Goal: Task Accomplishment & Management: Manage account settings

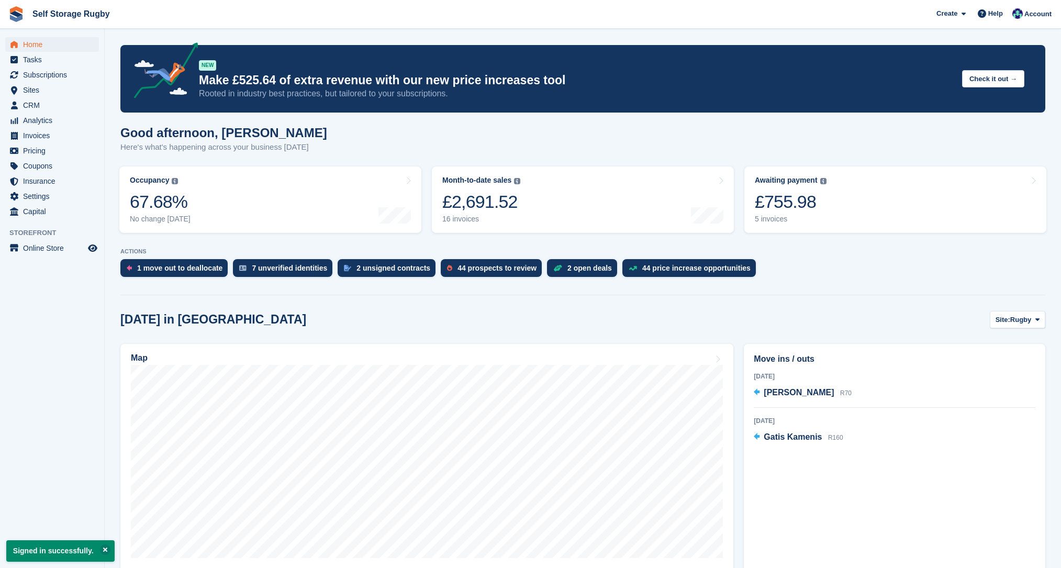
click at [107, 216] on section "Signed in successfully. NEW Make £525.64 of extra revenue with our new price in…" at bounding box center [583, 467] width 957 height 935
drag, startPoint x: 117, startPoint y: 246, endPoint x: 168, endPoint y: 253, distance: 51.2
click at [168, 253] on section "Signed in successfully. NEW Make £525.64 of extra revenue with our new price in…" at bounding box center [583, 467] width 957 height 935
click at [168, 253] on p "ACTIONS" at bounding box center [582, 251] width 925 height 7
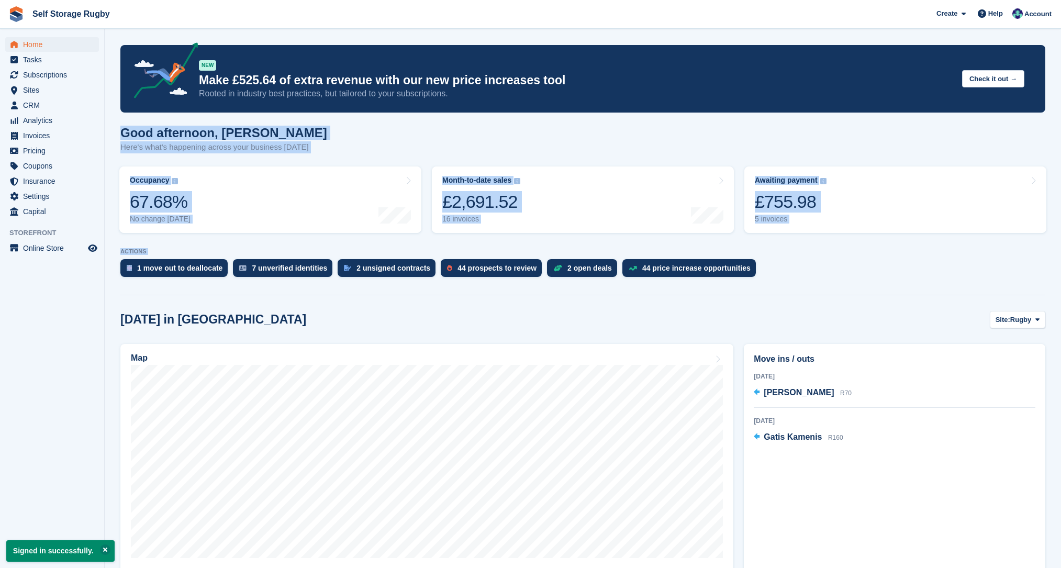
drag, startPoint x: 168, startPoint y: 253, endPoint x: 115, endPoint y: 132, distance: 132.2
click at [115, 132] on section "Signed in successfully. NEW Make £525.64 of extra revenue with our new price in…" at bounding box center [583, 467] width 957 height 935
drag, startPoint x: 115, startPoint y: 132, endPoint x: 162, endPoint y: 249, distance: 126.1
click at [162, 249] on section "Signed in successfully. NEW Make £525.64 of extra revenue with our new price in…" at bounding box center [583, 467] width 957 height 935
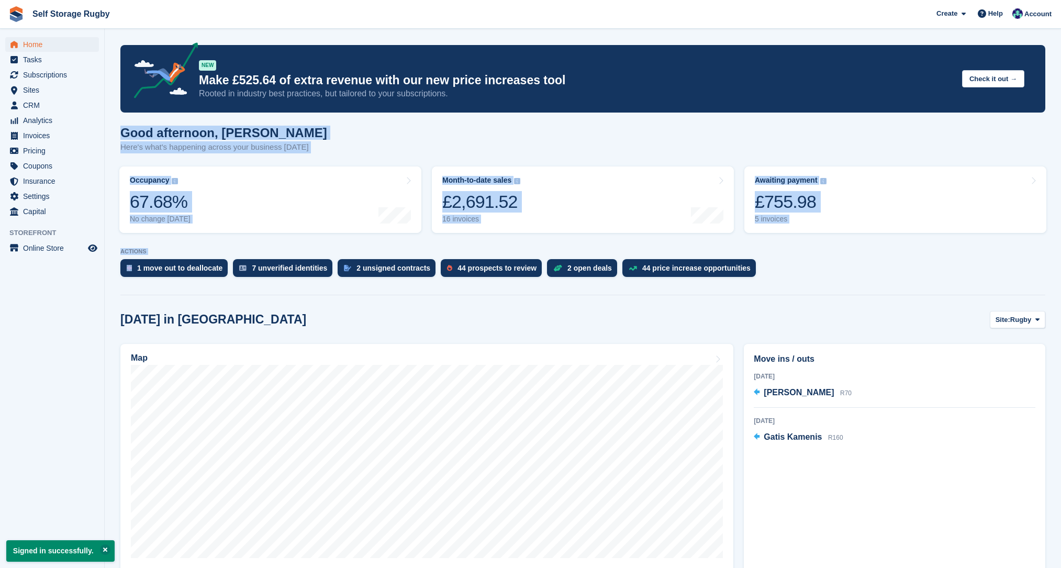
drag, startPoint x: 162, startPoint y: 249, endPoint x: 176, endPoint y: 256, distance: 15.5
click at [162, 249] on p "ACTIONS" at bounding box center [582, 251] width 925 height 7
drag, startPoint x: 165, startPoint y: 231, endPoint x: 118, endPoint y: 136, distance: 106.3
click at [118, 136] on section "Signed in successfully. NEW Make £525.64 of extra revenue with our new price in…" at bounding box center [583, 467] width 957 height 935
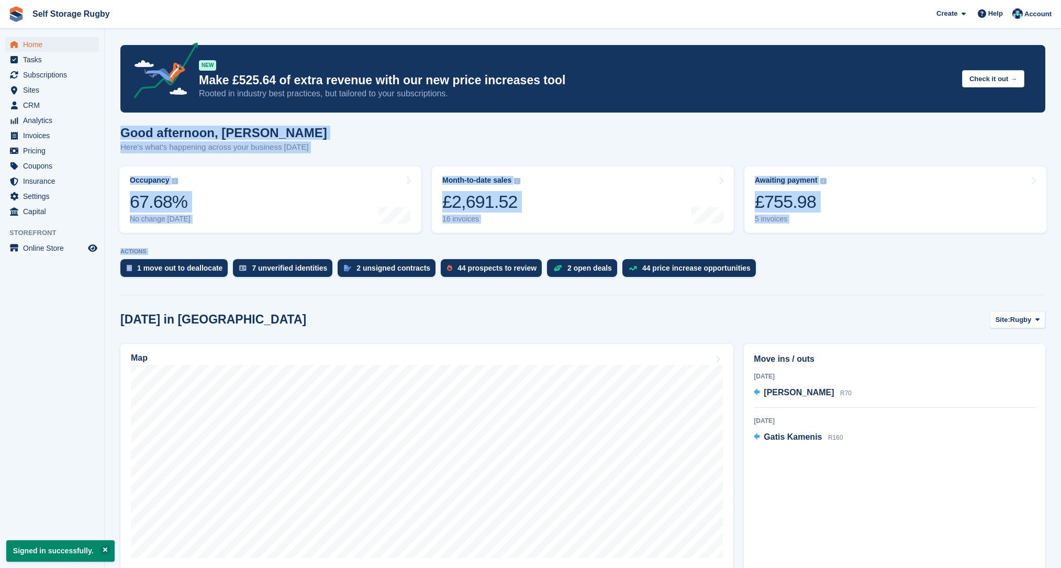
drag, startPoint x: 118, startPoint y: 136, endPoint x: 165, endPoint y: 253, distance: 126.1
click at [165, 253] on section "Signed in successfully. NEW Make £525.64 of extra revenue with our new price in…" at bounding box center [583, 467] width 957 height 935
click at [165, 253] on p "ACTIONS" at bounding box center [582, 251] width 925 height 7
drag, startPoint x: 173, startPoint y: 253, endPoint x: 112, endPoint y: 128, distance: 139.1
click at [112, 128] on section "Signed in successfully. NEW Make £525.64 of extra revenue with our new price in…" at bounding box center [583, 467] width 957 height 935
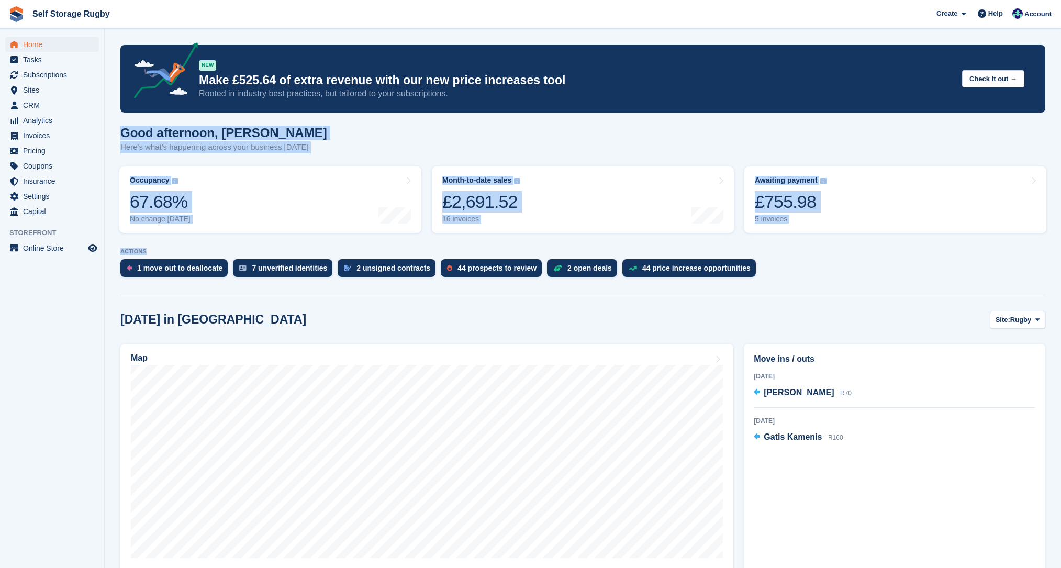
click at [112, 128] on section "Signed in successfully. NEW Make £525.64 of extra revenue with our new price in…" at bounding box center [583, 467] width 957 height 935
drag, startPoint x: 112, startPoint y: 128, endPoint x: 159, endPoint y: 250, distance: 130.8
click at [159, 250] on section "Signed in successfully. NEW Make £525.64 of extra revenue with our new price in…" at bounding box center [583, 467] width 957 height 935
click at [159, 250] on p "ACTIONS" at bounding box center [582, 251] width 925 height 7
drag, startPoint x: 164, startPoint y: 252, endPoint x: 108, endPoint y: 136, distance: 129.0
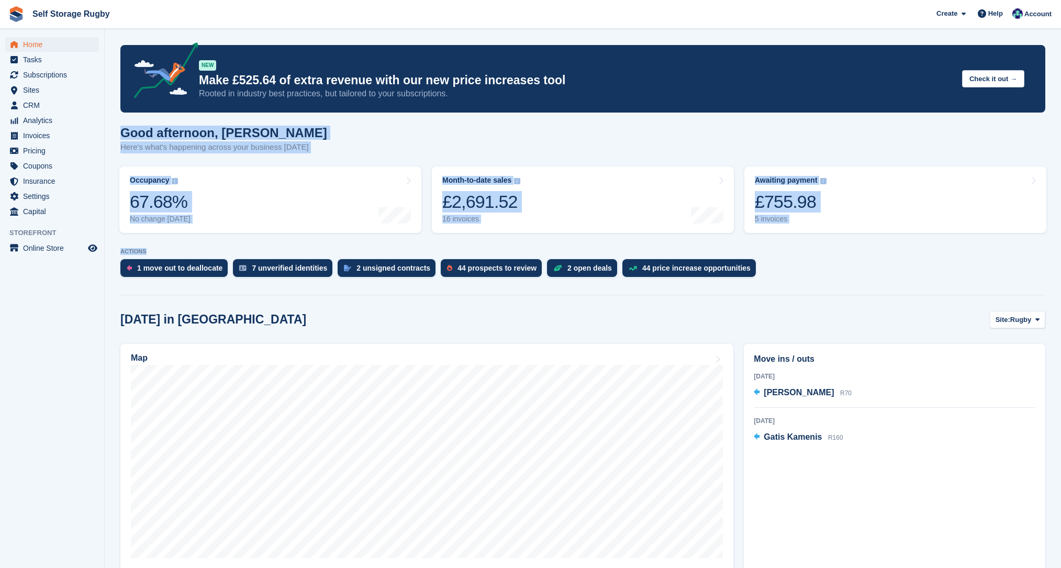
click at [108, 136] on section "Signed in successfully. NEW Make £525.64 of extra revenue with our new price in…" at bounding box center [583, 467] width 957 height 935
drag, startPoint x: 110, startPoint y: 137, endPoint x: 158, endPoint y: 248, distance: 120.1
click at [158, 248] on section "Signed in successfully. NEW Make £525.64 of extra revenue with our new price in…" at bounding box center [583, 467] width 957 height 935
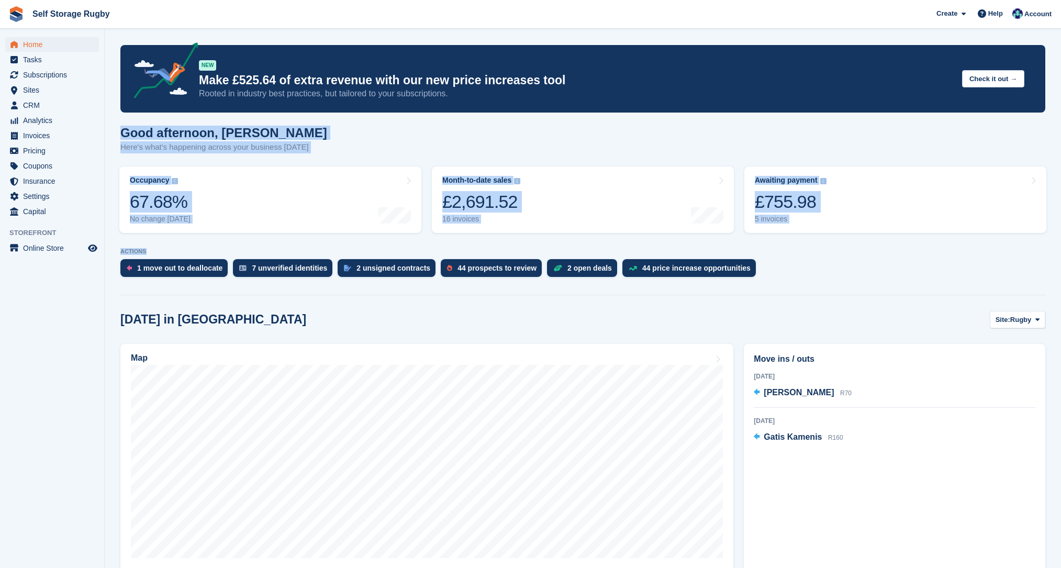
drag, startPoint x: 157, startPoint y: 251, endPoint x: 113, endPoint y: 132, distance: 127.4
click at [113, 132] on section "Signed in successfully. NEW Make £525.64 of extra revenue with our new price in…" at bounding box center [583, 467] width 957 height 935
drag, startPoint x: 112, startPoint y: 127, endPoint x: 166, endPoint y: 248, distance: 133.1
click at [166, 248] on section "Signed in successfully. NEW Make £525.64 of extra revenue with our new price in…" at bounding box center [583, 467] width 957 height 935
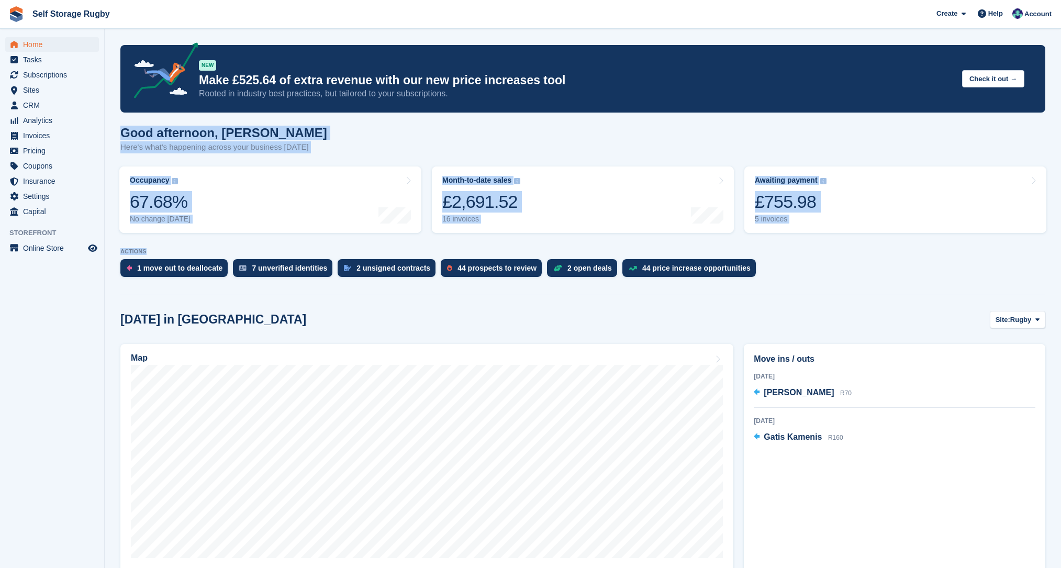
click at [166, 248] on section "Signed in successfully. NEW Make £525.64 of extra revenue with our new price in…" at bounding box center [583, 467] width 957 height 935
drag, startPoint x: 168, startPoint y: 252, endPoint x: 115, endPoint y: 136, distance: 127.2
click at [115, 136] on section "Signed in successfully. NEW Make £525.64 of extra revenue with our new price in…" at bounding box center [583, 467] width 957 height 935
drag, startPoint x: 115, startPoint y: 136, endPoint x: 161, endPoint y: 245, distance: 118.3
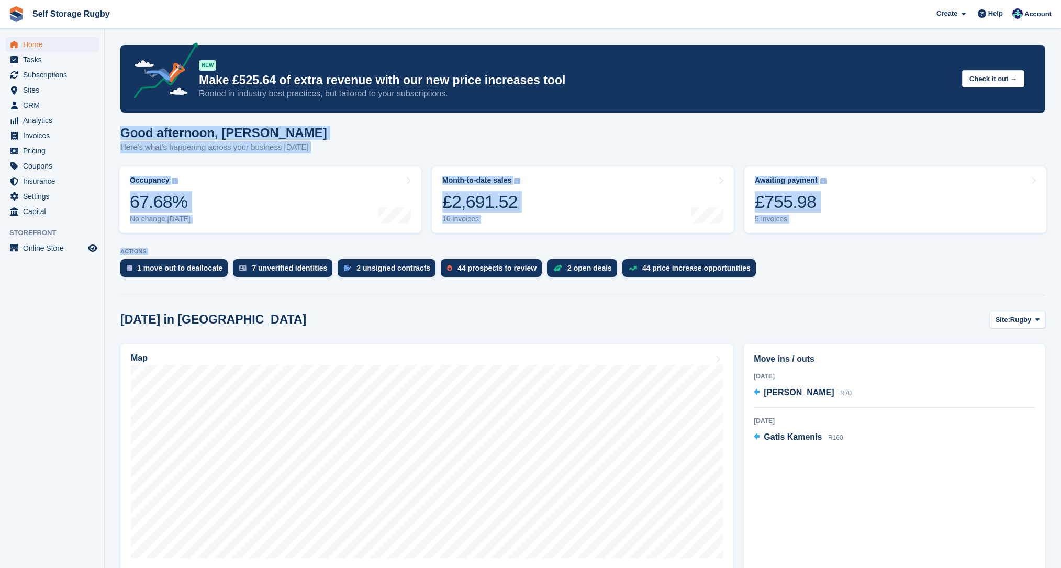
click at [161, 245] on section "Signed in successfully. NEW Make £525.64 of extra revenue with our new price in…" at bounding box center [583, 467] width 957 height 935
drag, startPoint x: 165, startPoint y: 248, endPoint x: 110, endPoint y: 128, distance: 131.4
click at [110, 128] on section "Signed in successfully. NEW Make £525.64 of extra revenue with our new price in…" at bounding box center [583, 467] width 957 height 935
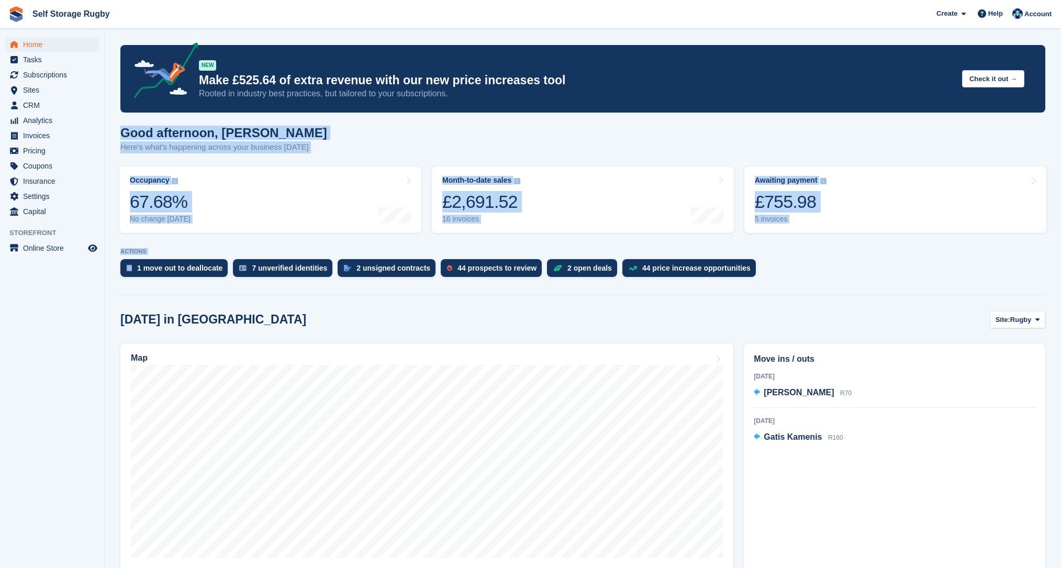
drag, startPoint x: 110, startPoint y: 128, endPoint x: 159, endPoint y: 247, distance: 128.2
click at [159, 247] on section "Signed in successfully. NEW Make £525.64 of extra revenue with our new price in…" at bounding box center [583, 467] width 957 height 935
drag, startPoint x: 121, startPoint y: 129, endPoint x: 187, endPoint y: 249, distance: 136.9
click at [187, 249] on section "Signed in successfully. NEW Make £525.64 of extra revenue with our new price in…" at bounding box center [583, 467] width 957 height 935
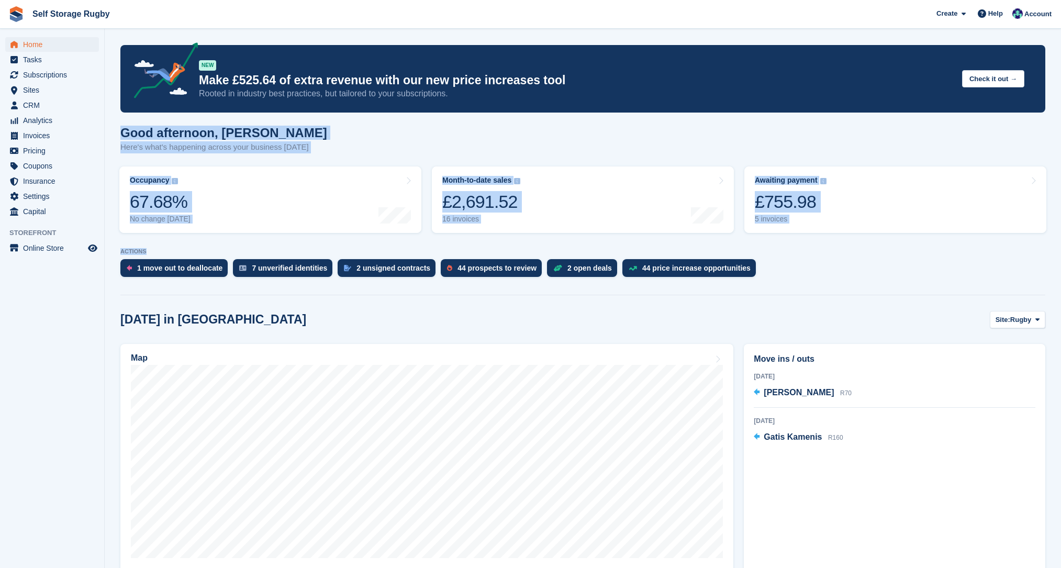
click at [187, 249] on p "ACTIONS" at bounding box center [582, 251] width 925 height 7
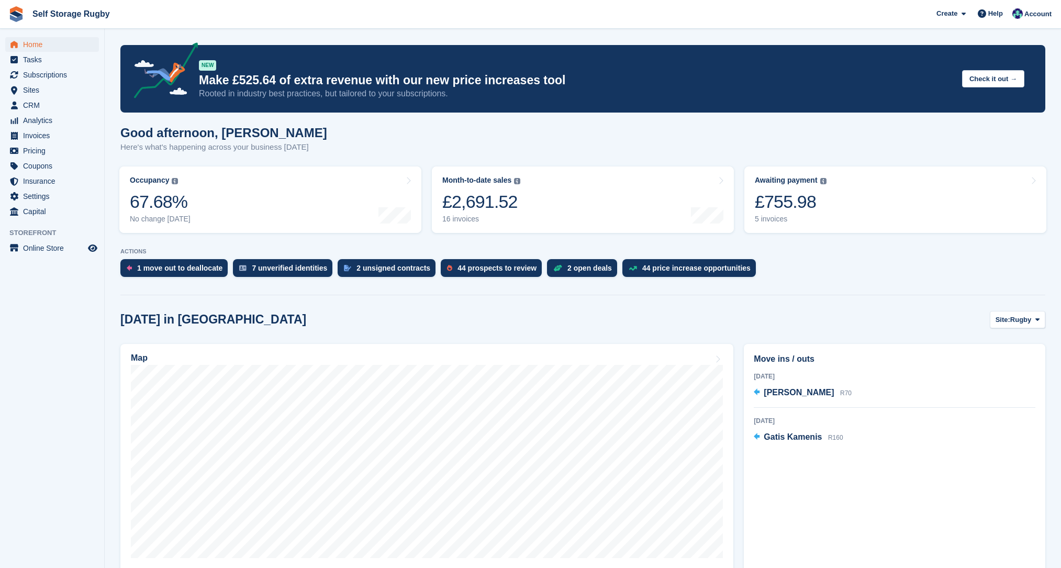
click at [443, 318] on div "[DATE] in [GEOGRAPHIC_DATA] Site: Rugby Rugby Nuneaton" at bounding box center [582, 319] width 925 height 17
click at [110, 176] on section "Signed in successfully. NEW Make £525.64 of extra revenue with our new price in…" at bounding box center [583, 467] width 957 height 935
click at [38, 105] on span "CRM" at bounding box center [54, 105] width 63 height 15
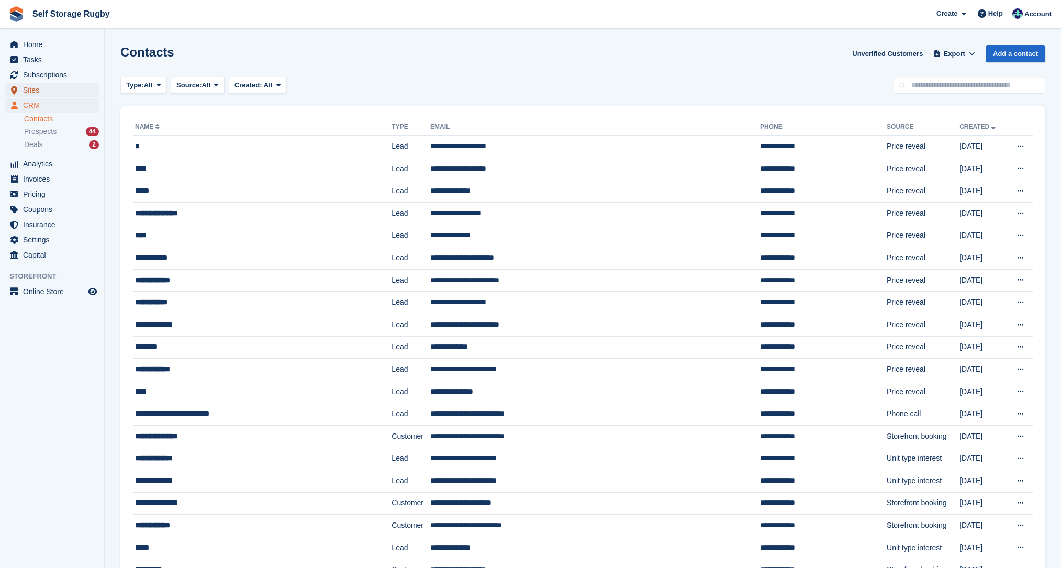
click at [34, 93] on span "Sites" at bounding box center [54, 90] width 63 height 15
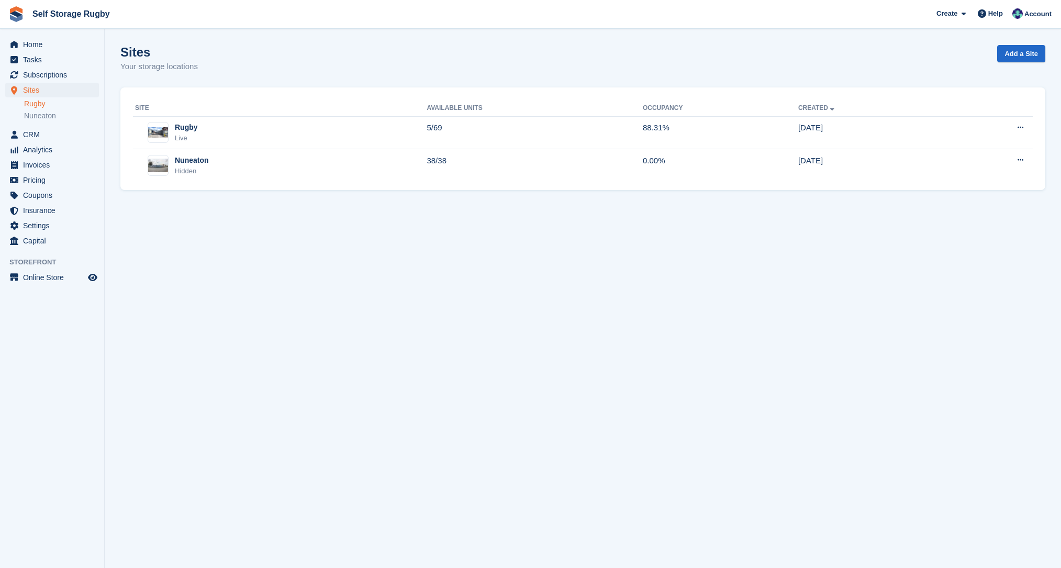
click at [38, 105] on link "Rugby" at bounding box center [61, 104] width 75 height 10
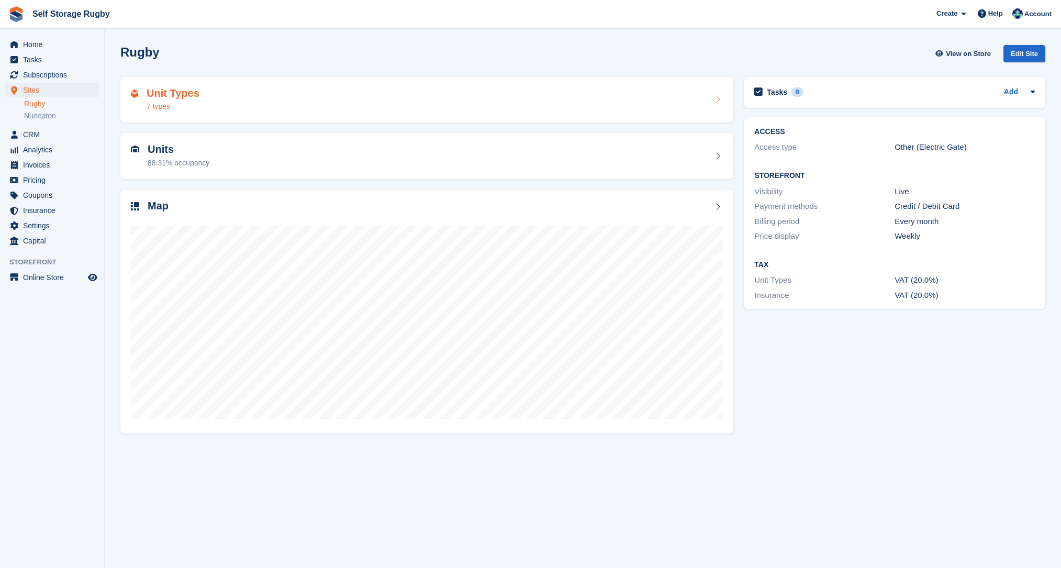
click at [194, 107] on div "7 types" at bounding box center [173, 106] width 53 height 11
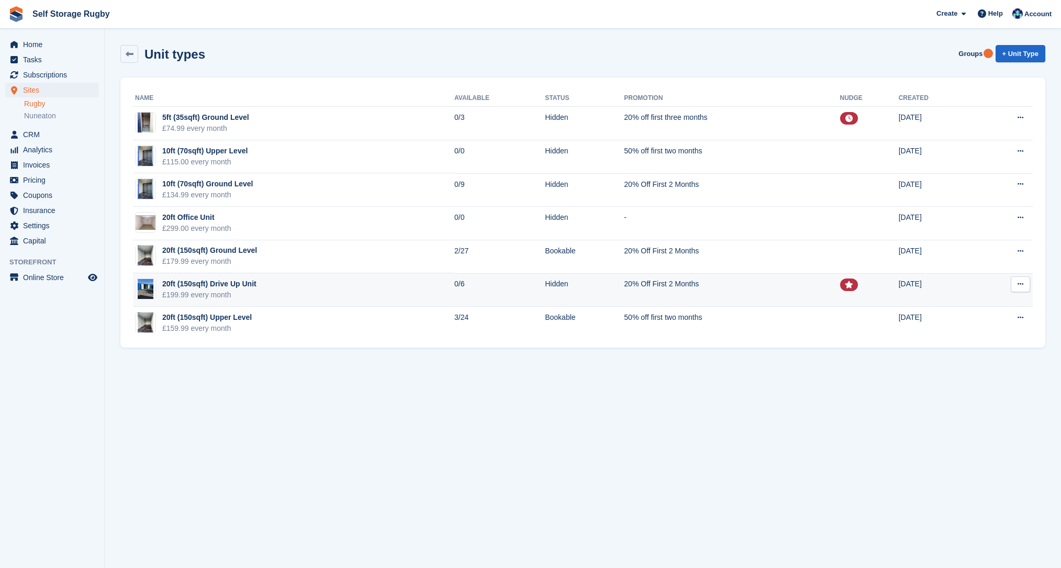
click at [415, 285] on td "20ft (150sqft) Drive Up Unit £199.99 every month" at bounding box center [293, 290] width 321 height 34
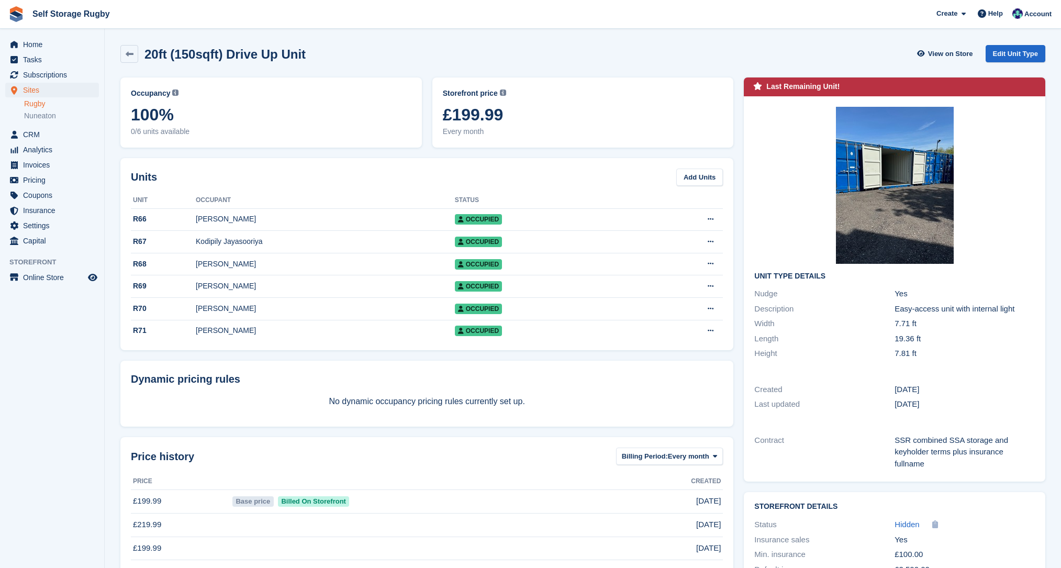
click at [733, 217] on div "Units Add Units Unit Occupant Status R66 [PERSON_NAME] Occupied Edit unit Delet…" at bounding box center [426, 254] width 613 height 192
click at [1005, 56] on link "Edit Unit Type" at bounding box center [1016, 53] width 60 height 17
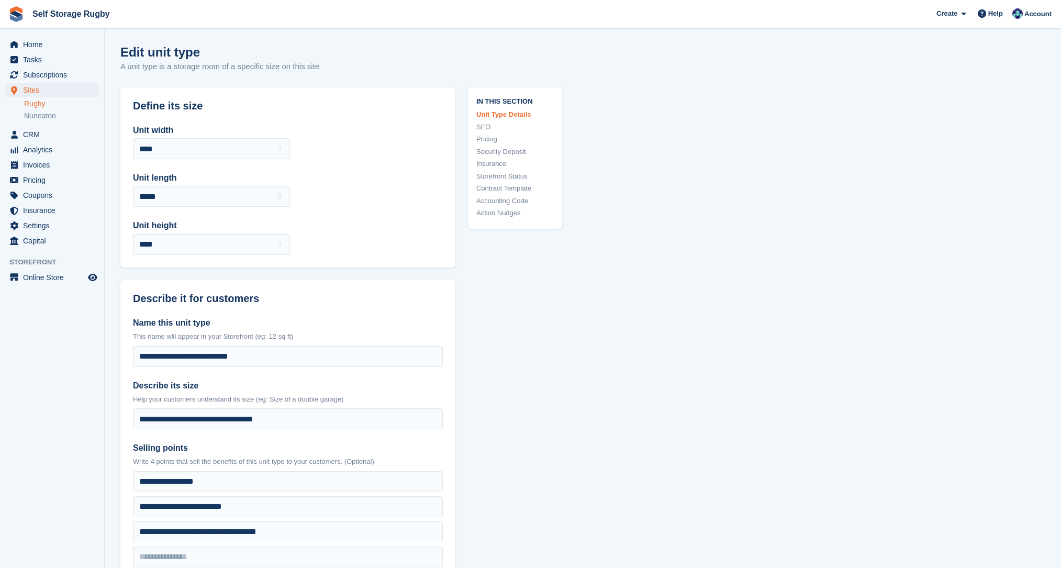
click at [455, 277] on section "**********" at bounding box center [287, 476] width 335 height 779
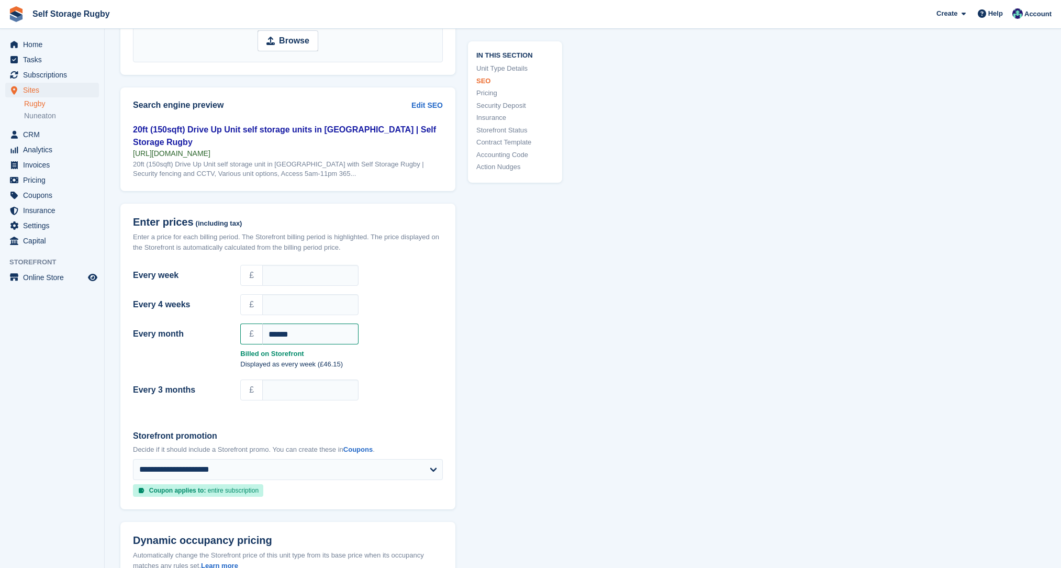
scroll to position [942, 0]
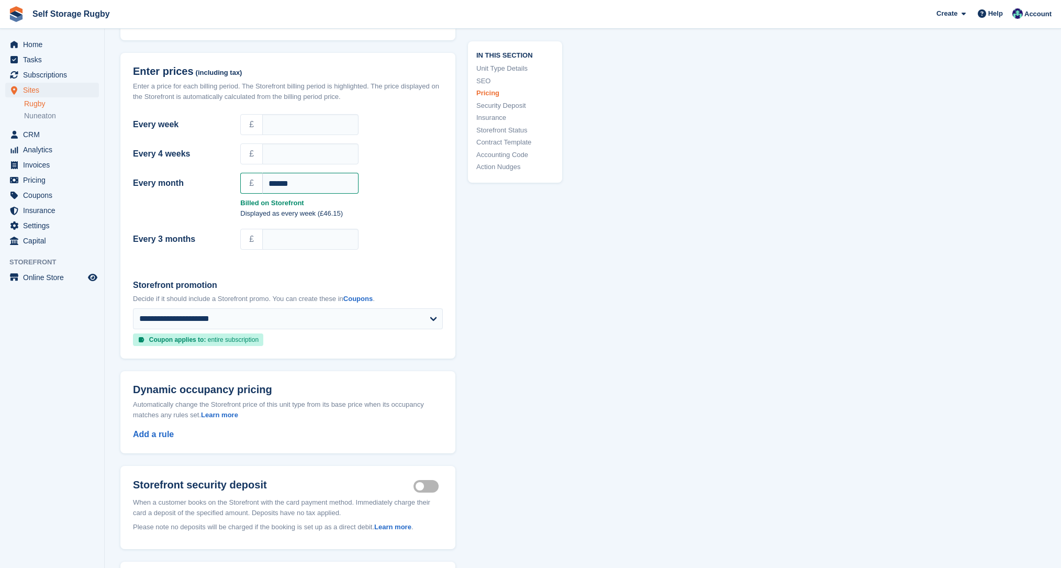
click at [111, 356] on section "**********" at bounding box center [583, 454] width 957 height 2792
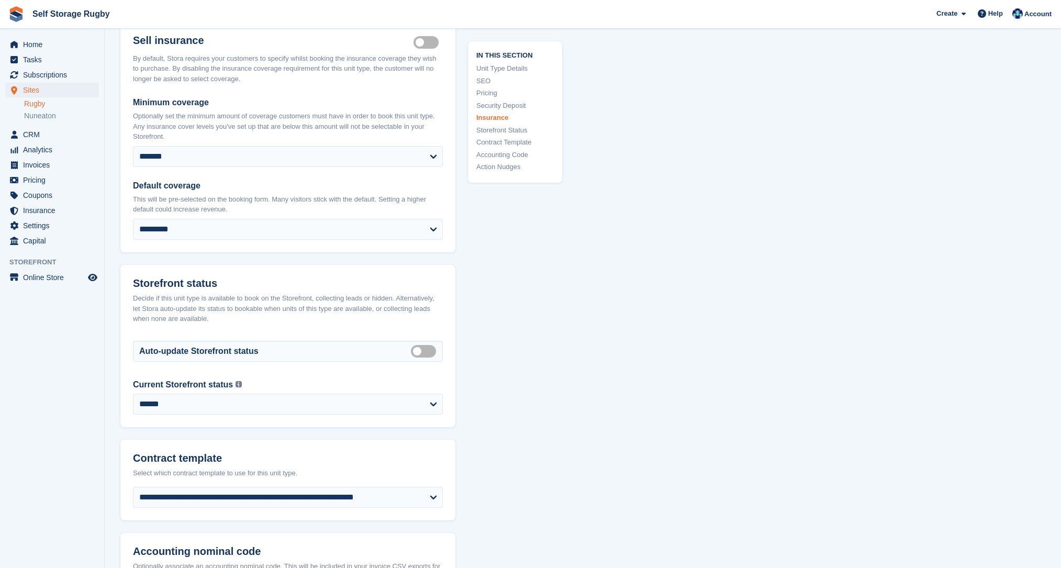
scroll to position [1518, 0]
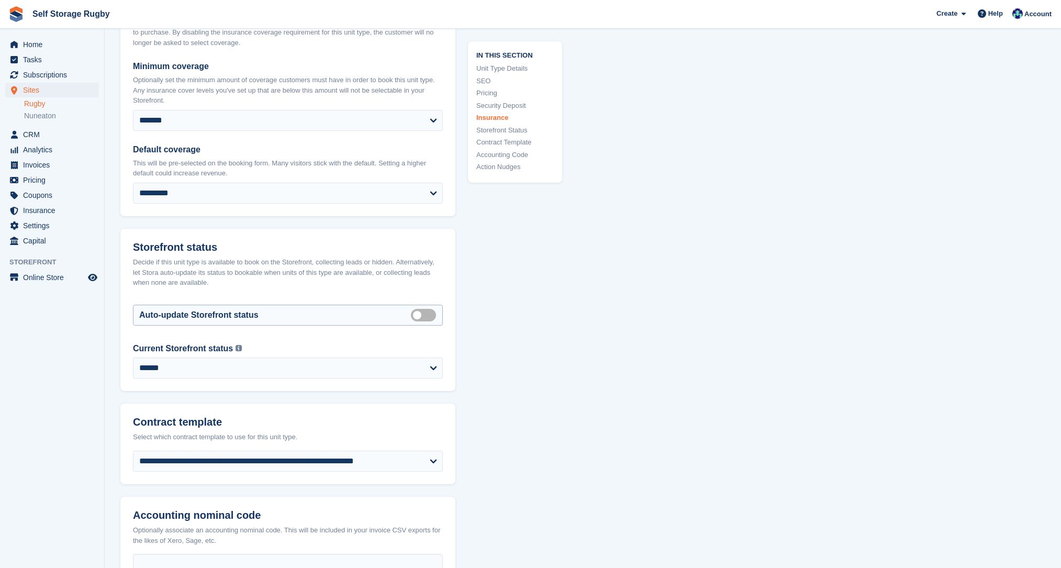
click at [416, 314] on label "Auto manage storefront status" at bounding box center [425, 315] width 29 height 2
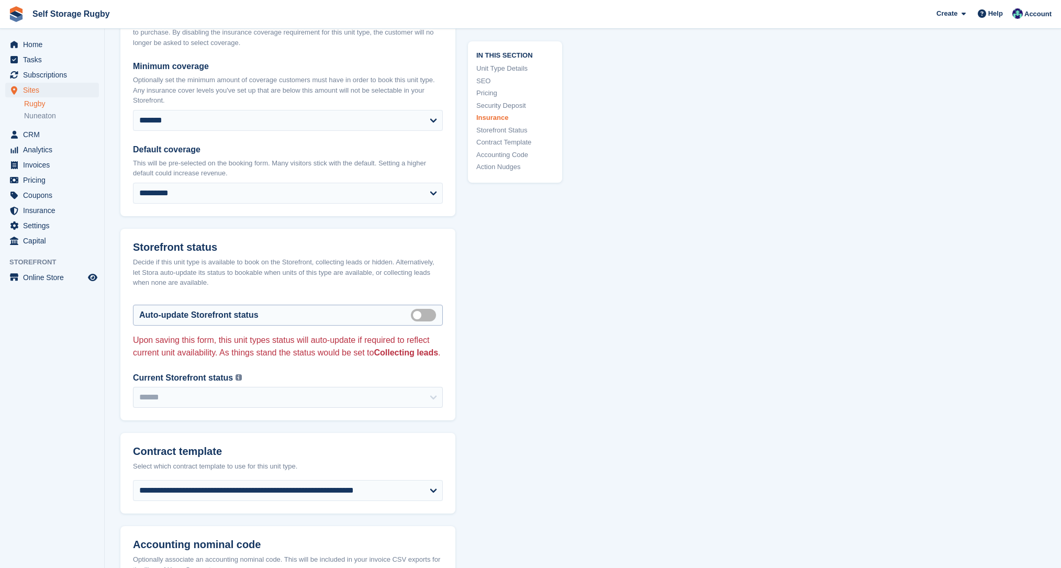
click at [411, 305] on div "Auto-update Storefront status Auto manage storefront status" at bounding box center [288, 315] width 310 height 21
drag, startPoint x: 422, startPoint y: 304, endPoint x: 420, endPoint y: 310, distance: 6.4
click at [422, 314] on label "Auto manage storefront status" at bounding box center [425, 315] width 29 height 2
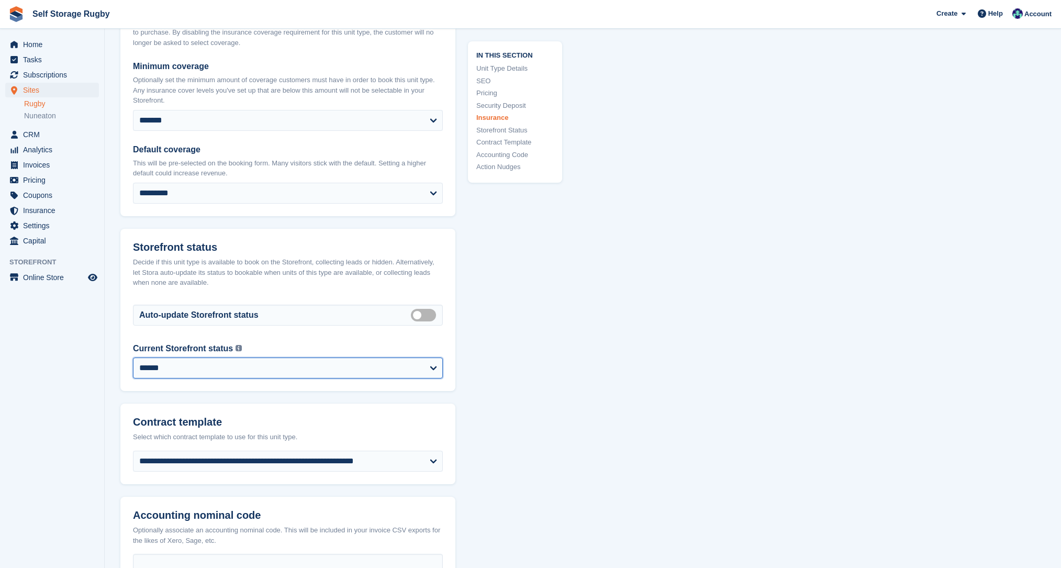
click at [393, 358] on select "**********" at bounding box center [288, 368] width 310 height 21
select select "********"
click at [133, 358] on select "**********" at bounding box center [288, 368] width 310 height 21
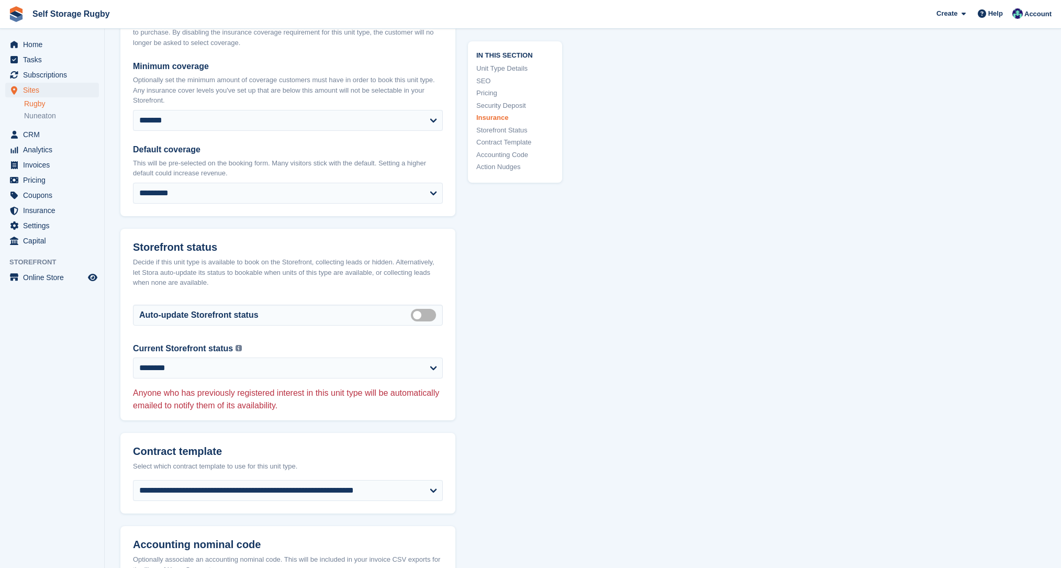
click at [370, 387] on p "Anyone who has previously registered interest in this unit type will be automat…" at bounding box center [288, 399] width 310 height 25
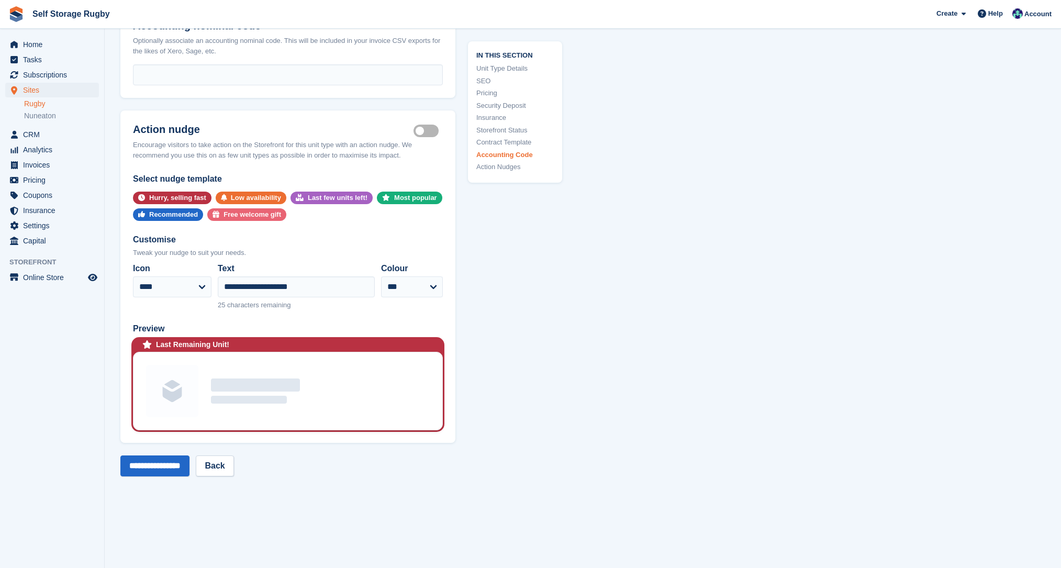
scroll to position [2042, 0]
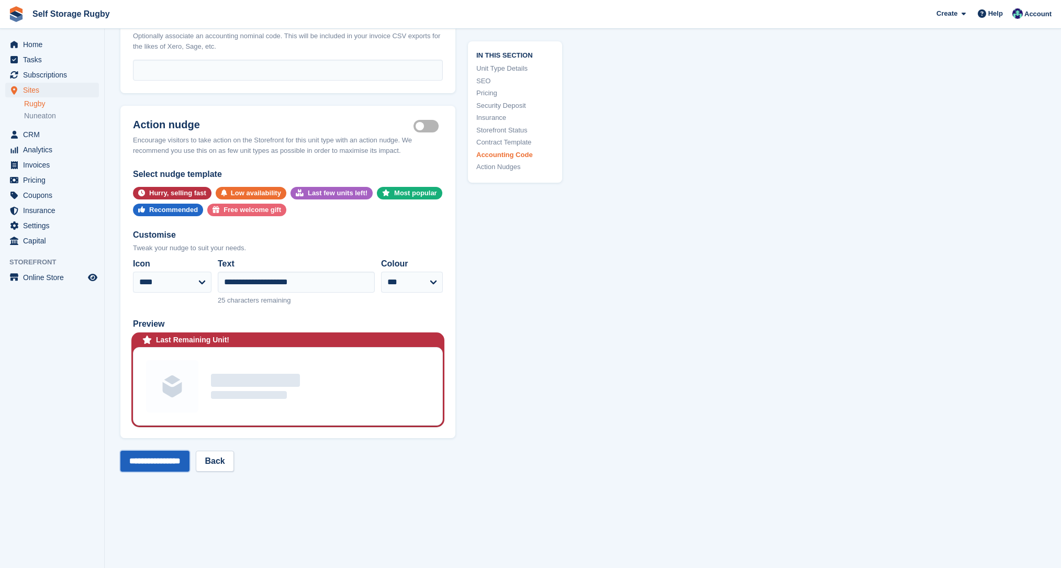
click at [170, 451] on input "**********" at bounding box center [154, 461] width 69 height 21
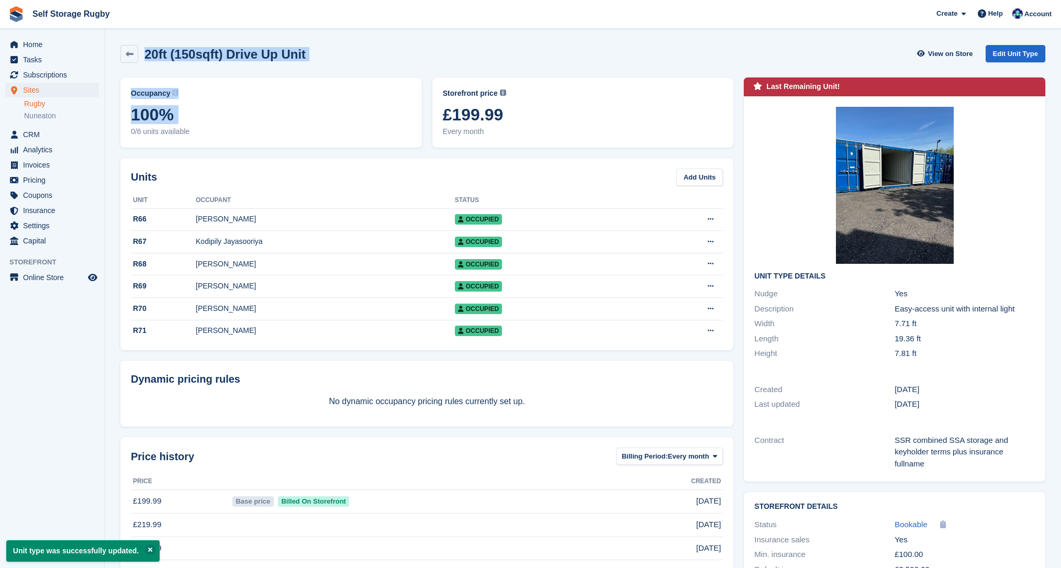
drag, startPoint x: 121, startPoint y: 152, endPoint x: 143, endPoint y: 51, distance: 103.4
click at [143, 51] on div "20ft (150sqft) Drive Up Unit View on Store Edit Unit Type Occupancy Current per…" at bounding box center [582, 402] width 925 height 724
click at [143, 51] on div "20ft (150sqft) Drive Up Unit" at bounding box center [222, 54] width 168 height 14
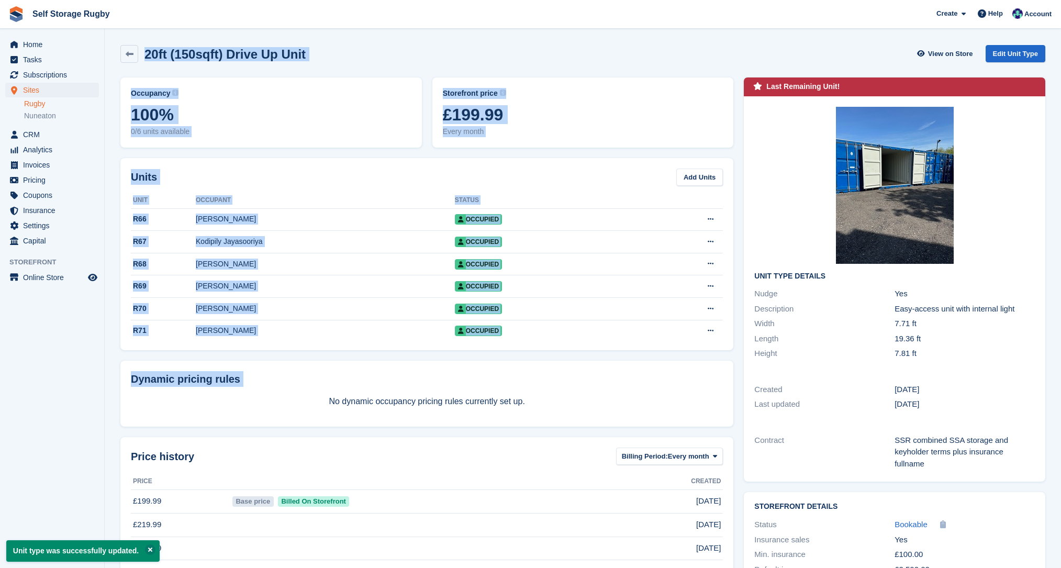
drag, startPoint x: 143, startPoint y: 51, endPoint x: 287, endPoint y: 358, distance: 339.2
click at [287, 358] on div "20ft (150sqft) Drive Up Unit View on Store Edit Unit Type Occupancy Current per…" at bounding box center [582, 402] width 925 height 724
click at [287, 358] on div "Occupancy Current percentage of all currently allocated units of this unit type…" at bounding box center [427, 417] width 624 height 691
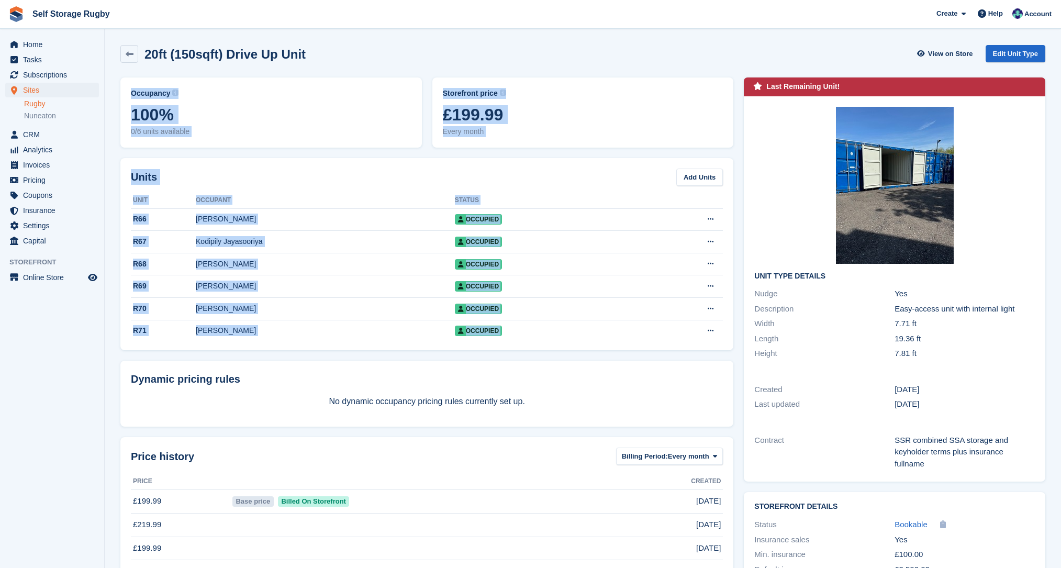
drag, startPoint x: 112, startPoint y: 361, endPoint x: 109, endPoint y: 75, distance: 286.4
click at [109, 75] on section "Unit type was successfully updated. 20ft (150sqft) Drive Up Unit View on Store …" at bounding box center [583, 386] width 957 height 773
drag, startPoint x: 109, startPoint y: 75, endPoint x: 118, endPoint y: 371, distance: 296.5
click at [118, 371] on section "Unit type was successfully updated. 20ft (150sqft) Drive Up Unit View on Store …" at bounding box center [583, 386] width 957 height 773
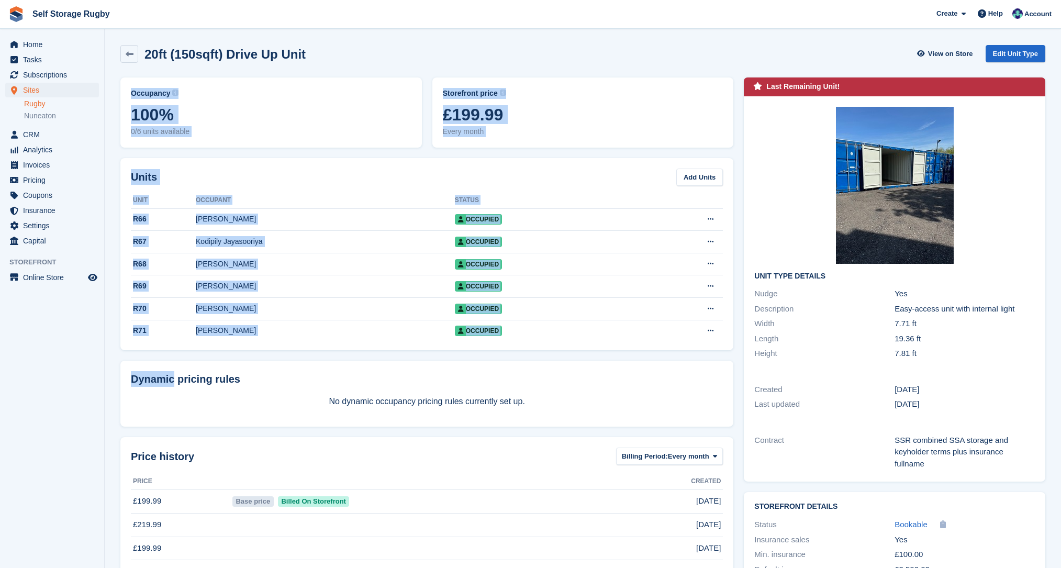
click at [118, 371] on div "Occupancy Current percentage of all currently allocated units of this unit type…" at bounding box center [427, 417] width 624 height 691
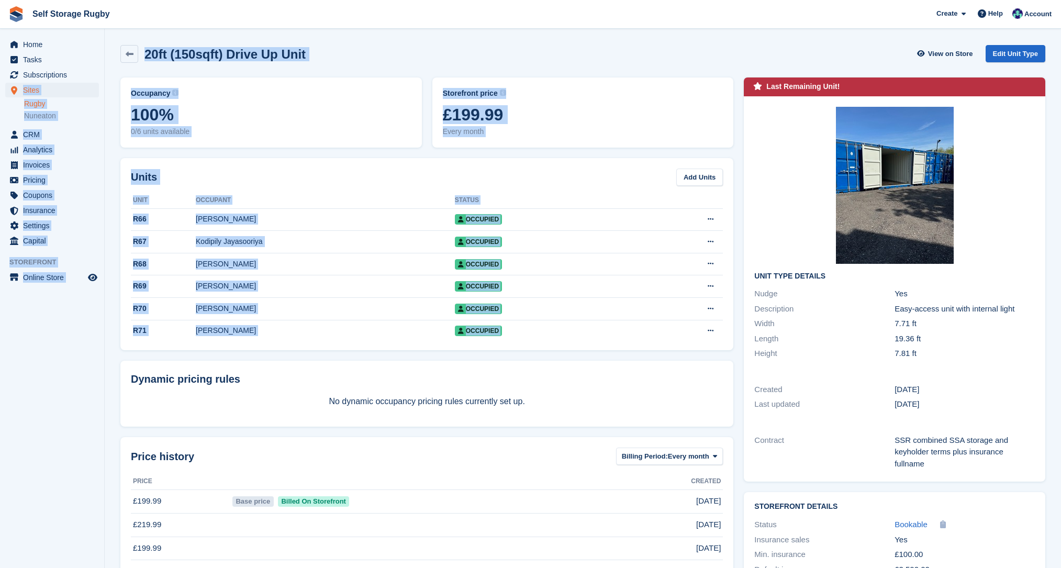
drag, startPoint x: 113, startPoint y: 369, endPoint x: 104, endPoint y: 79, distance: 289.7
click at [104, 79] on div "Home Tasks Subscriptions Subscriptions Subscriptions Contracts Price increases …" at bounding box center [530, 386] width 1061 height 773
drag, startPoint x: 104, startPoint y: 79, endPoint x: 105, endPoint y: 71, distance: 8.4
click at [104, 79] on div "Home Tasks Subscriptions Subscriptions Subscriptions Contracts Price increases …" at bounding box center [52, 313] width 105 height 568
click at [110, 356] on section "Unit type was successfully updated. 20ft (150sqft) Drive Up Unit View on Store …" at bounding box center [583, 386] width 957 height 773
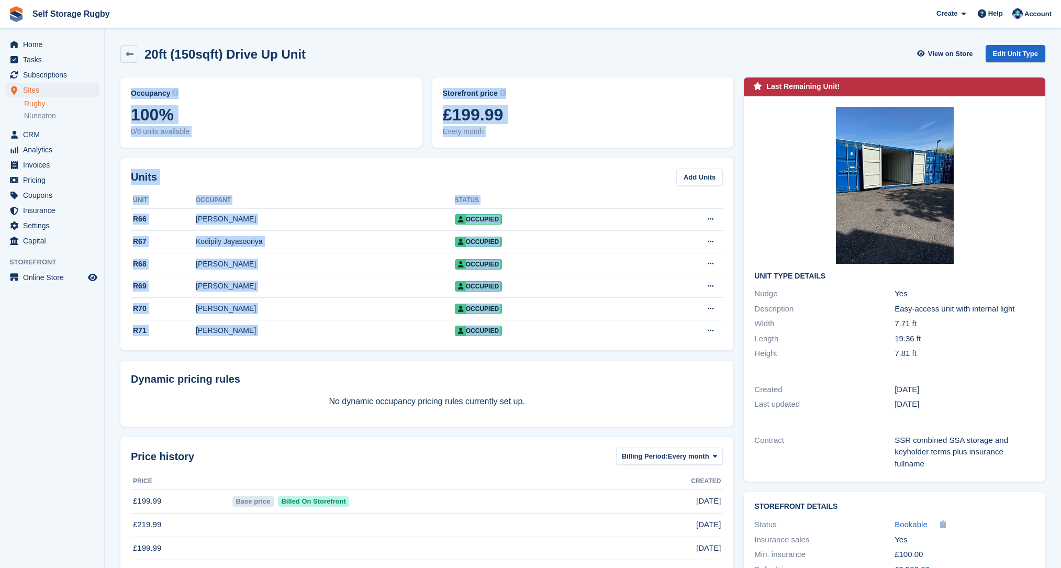
drag, startPoint x: 115, startPoint y: 295, endPoint x: 116, endPoint y: 74, distance: 220.4
click at [116, 74] on section "Unit type was successfully updated. 20ft (150sqft) Drive Up Unit View on Store …" at bounding box center [583, 386] width 957 height 773
click at [116, 74] on div "Occupancy Current percentage of all currently allocated units of this unit type…" at bounding box center [271, 112] width 312 height 81
drag, startPoint x: 116, startPoint y: 74, endPoint x: 114, endPoint y: 365, distance: 290.6
click at [114, 365] on section "Unit type was successfully updated. 20ft (150sqft) Drive Up Unit View on Store …" at bounding box center [583, 386] width 957 height 773
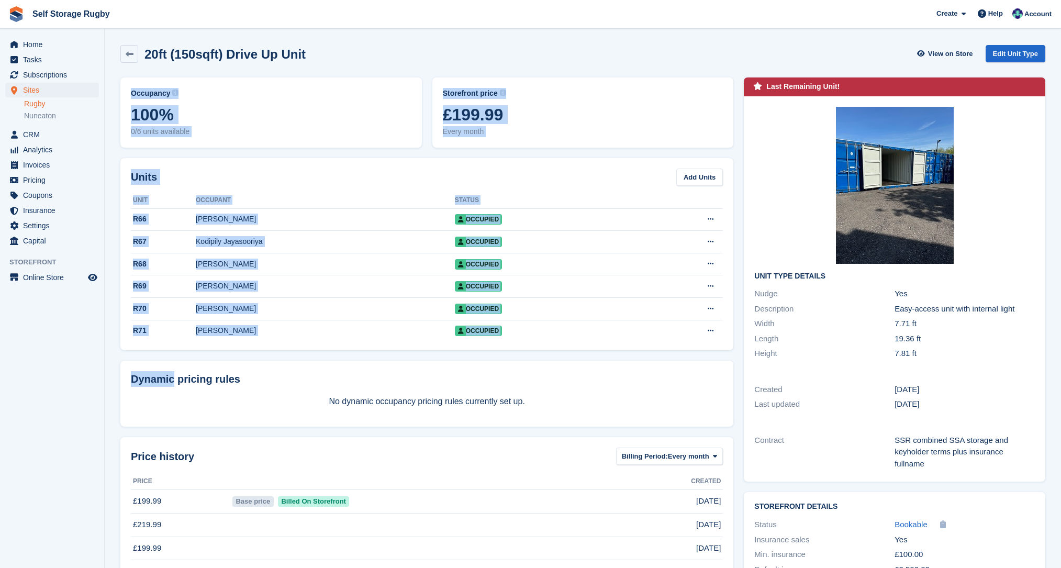
click at [114, 365] on section "Unit type was successfully updated. 20ft (150sqft) Drive Up Unit View on Store …" at bounding box center [583, 386] width 957 height 773
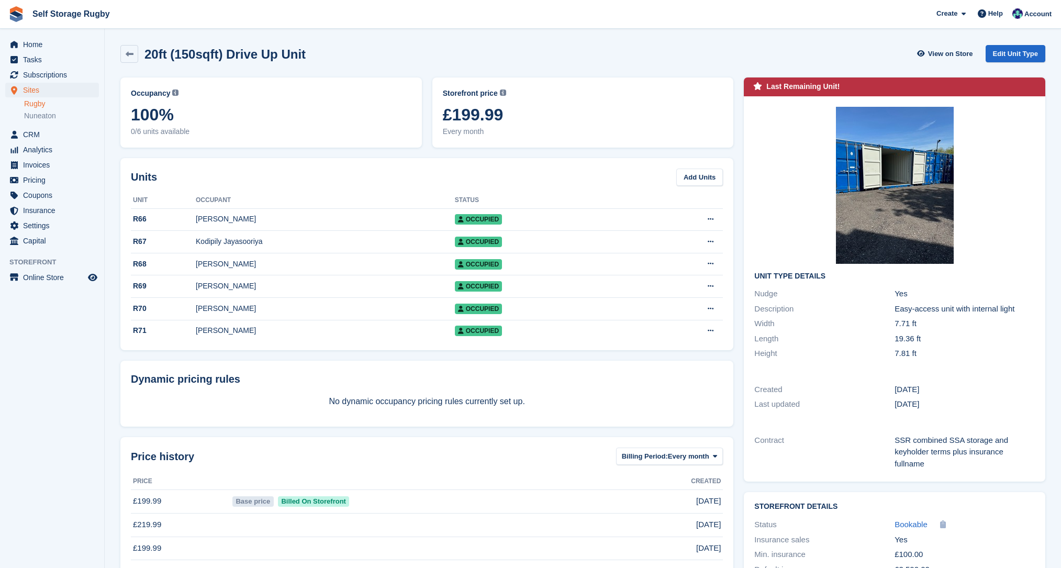
click at [459, 358] on div "Occupancy Current percentage of all currently allocated units of this unit type…" at bounding box center [427, 417] width 624 height 691
click at [111, 151] on section "Unit type was successfully updated. 20ft (150sqft) Drive Up Unit View on Store …" at bounding box center [583, 386] width 957 height 773
click at [33, 49] on span "Home" at bounding box center [54, 44] width 63 height 15
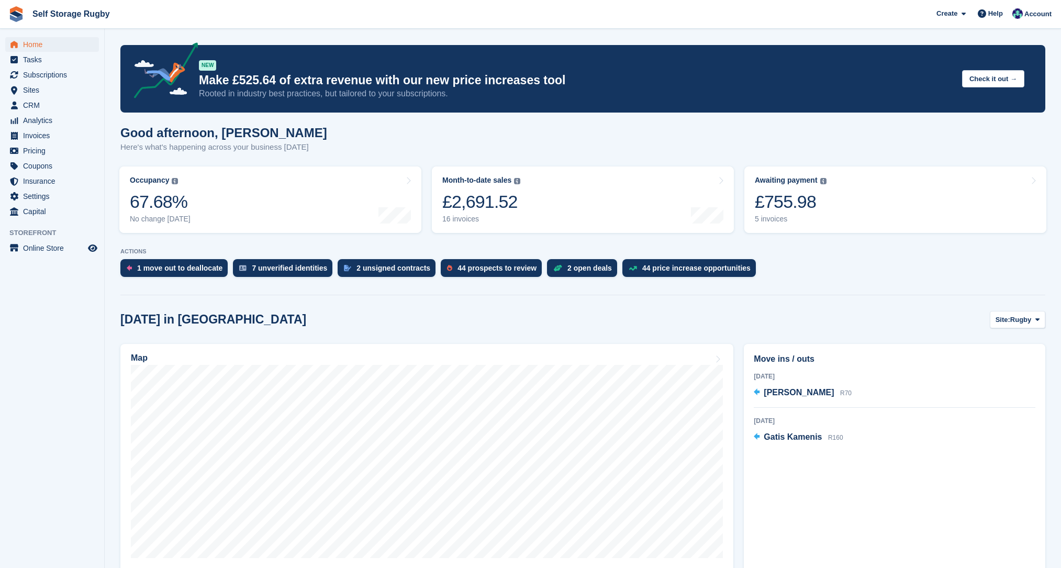
click at [109, 280] on section "NEW Make £525.64 of extra revenue with our new price increases tool Rooted in i…" at bounding box center [583, 467] width 957 height 935
click at [110, 238] on section "NEW Make £525.64 of extra revenue with our new price increases tool Rooted in i…" at bounding box center [583, 467] width 957 height 935
click at [109, 246] on section "NEW Make £525.64 of extra revenue with our new price increases tool Rooted in i…" at bounding box center [583, 467] width 957 height 935
drag, startPoint x: 118, startPoint y: 128, endPoint x: 331, endPoint y: 156, distance: 214.9
click at [331, 156] on section "NEW Make £525.64 of extra revenue with our new price increases tool Rooted in i…" at bounding box center [583, 467] width 957 height 935
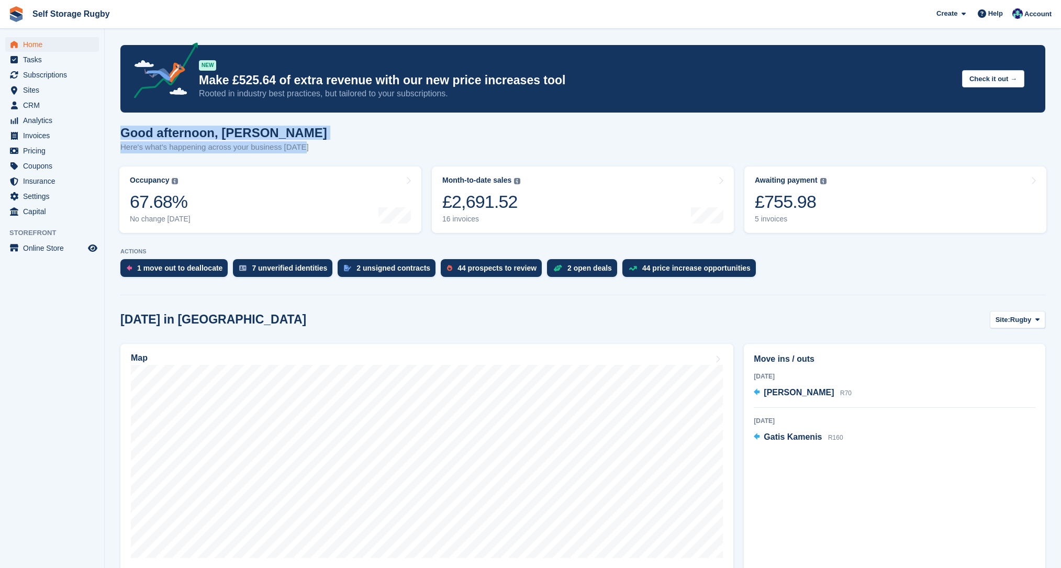
click at [331, 156] on div "Good afternoon, Chris Here's what's happening across your business today" at bounding box center [582, 146] width 925 height 40
drag, startPoint x: 351, startPoint y: 146, endPoint x: 113, endPoint y: 126, distance: 238.5
click at [113, 126] on section "NEW Make £525.64 of extra revenue with our new price increases tool Rooted in i…" at bounding box center [583, 467] width 957 height 935
drag, startPoint x: 113, startPoint y: 126, endPoint x: 350, endPoint y: 155, distance: 238.9
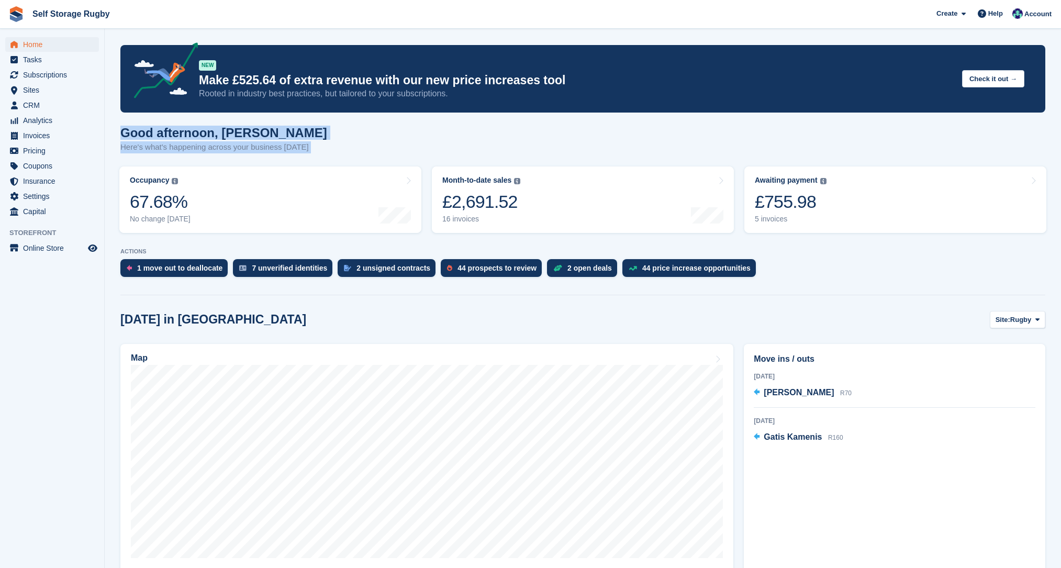
click at [350, 155] on section "NEW Make £525.64 of extra revenue with our new price increases tool Rooted in i…" at bounding box center [583, 467] width 957 height 935
click at [350, 155] on div "Good afternoon, Chris Here's what's happening across your business today" at bounding box center [582, 146] width 925 height 40
drag, startPoint x: 343, startPoint y: 156, endPoint x: 120, endPoint y: 133, distance: 223.7
click at [120, 133] on div "Good afternoon, Chris Here's what's happening across your business today" at bounding box center [582, 146] width 925 height 40
click at [120, 133] on h1 "Good afternoon, [PERSON_NAME]" at bounding box center [223, 133] width 207 height 14
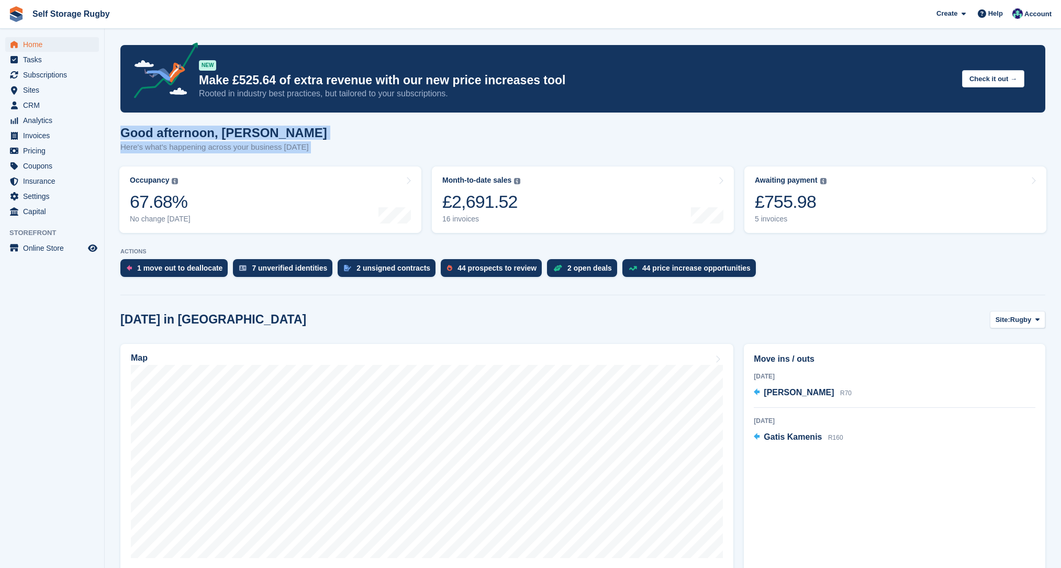
drag, startPoint x: 120, startPoint y: 133, endPoint x: 303, endPoint y: 147, distance: 182.8
click at [303, 147] on div "Good afternoon, Chris Here's what's happening across your business today" at bounding box center [582, 146] width 925 height 40
drag, startPoint x: 303, startPoint y: 147, endPoint x: 322, endPoint y: 147, distance: 19.4
click at [303, 147] on div "Good afternoon, Chris Here's what's happening across your business today" at bounding box center [582, 146] width 925 height 40
drag, startPoint x: 330, startPoint y: 148, endPoint x: 115, endPoint y: 123, distance: 216.7
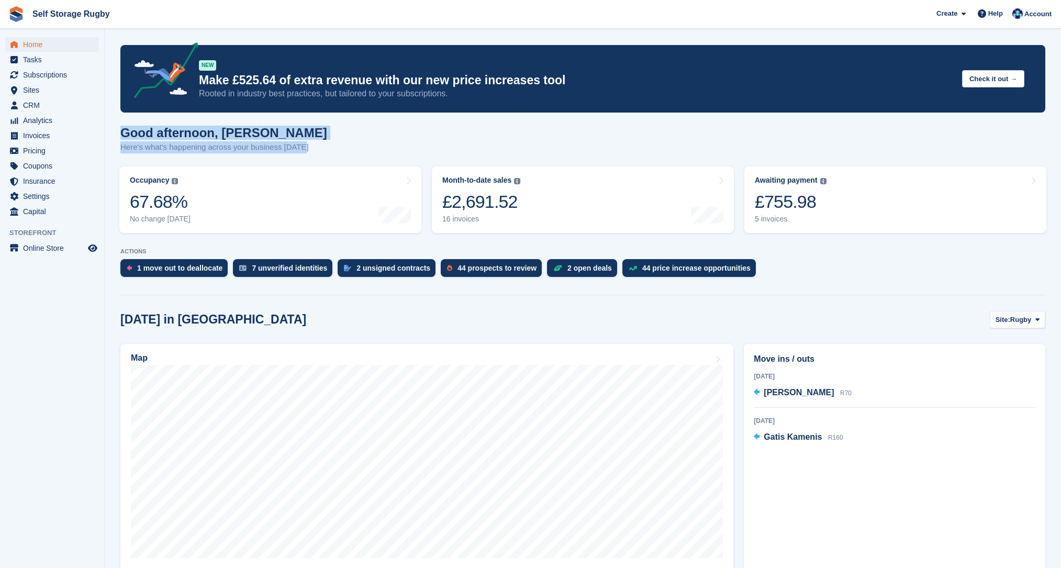
click at [115, 123] on section "NEW Make £525.64 of extra revenue with our new price increases tool Rooted in i…" at bounding box center [583, 467] width 957 height 935
drag, startPoint x: 115, startPoint y: 121, endPoint x: 349, endPoint y: 142, distance: 235.5
click at [349, 142] on section "NEW Make £525.64 of extra revenue with our new price increases tool Rooted in i…" at bounding box center [583, 467] width 957 height 935
click at [349, 143] on div "Good afternoon, Chris Here's what's happening across your business today" at bounding box center [582, 146] width 925 height 40
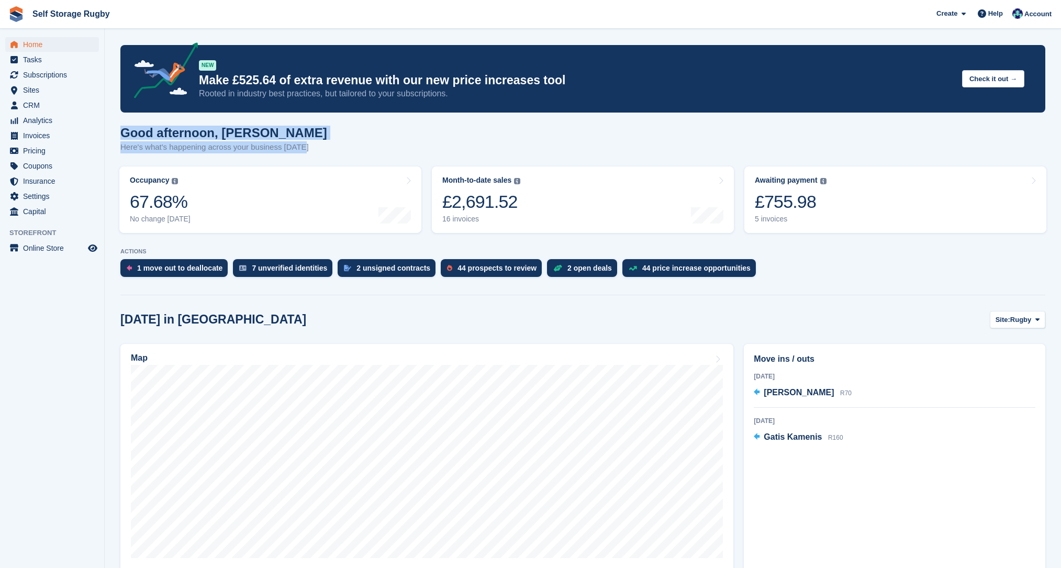
drag, startPoint x: 337, startPoint y: 146, endPoint x: 118, endPoint y: 130, distance: 218.9
click at [118, 130] on section "NEW Make £525.64 of extra revenue with our new price increases tool Rooted in i…" at bounding box center [583, 467] width 957 height 935
drag, startPoint x: 118, startPoint y: 130, endPoint x: 329, endPoint y: 154, distance: 212.4
click at [329, 154] on section "NEW Make £525.64 of extra revenue with our new price increases tool Rooted in i…" at bounding box center [583, 467] width 957 height 935
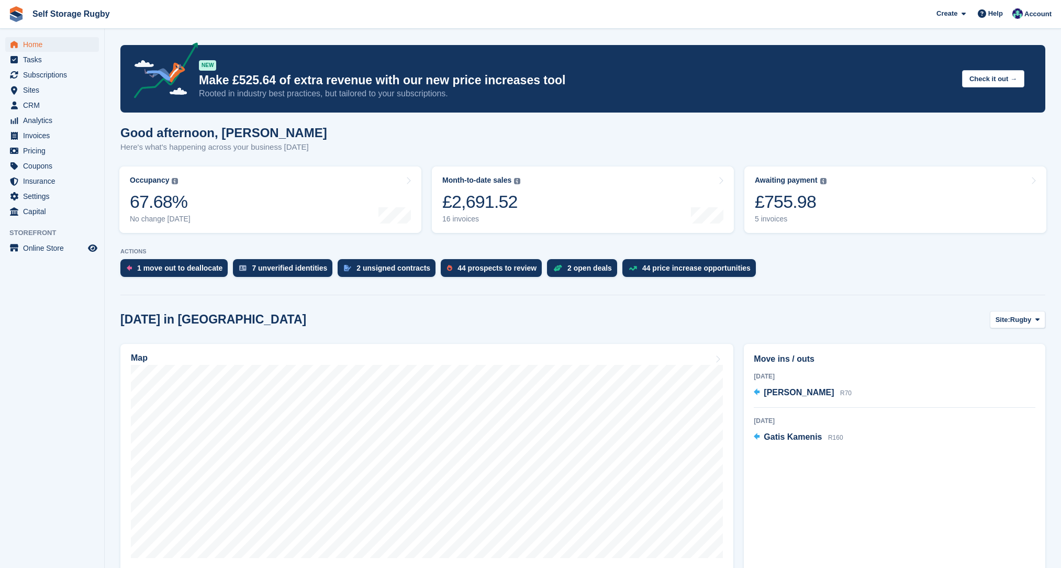
click at [329, 154] on div "Good afternoon, Chris Here's what's happening across your business today" at bounding box center [582, 146] width 925 height 40
drag, startPoint x: 328, startPoint y: 150, endPoint x: 118, endPoint y: 129, distance: 211.0
click at [118, 129] on section "NEW Make £525.64 of extra revenue with our new price increases tool Rooted in i…" at bounding box center [583, 467] width 957 height 935
drag, startPoint x: 118, startPoint y: 129, endPoint x: 382, endPoint y: 151, distance: 264.2
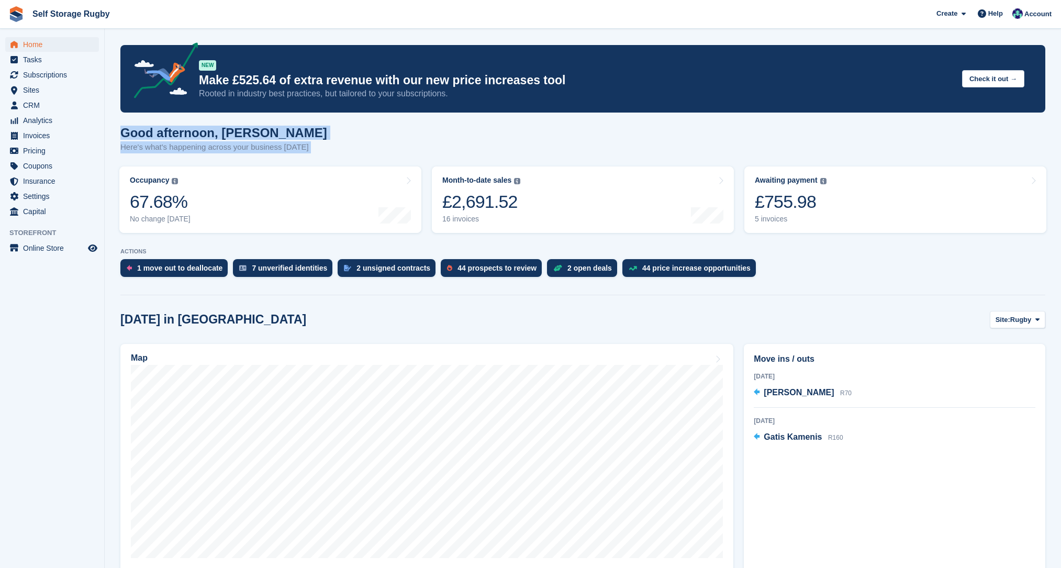
click at [382, 151] on section "NEW Make £525.64 of extra revenue with our new price increases tool Rooted in i…" at bounding box center [583, 467] width 957 height 935
click at [382, 151] on div "Good afternoon, Chris Here's what's happening across your business today" at bounding box center [582, 146] width 925 height 40
drag, startPoint x: 794, startPoint y: 289, endPoint x: 685, endPoint y: 290, distance: 108.9
click at [794, 289] on section "NEW Make £525.64 of extra revenue with our new price increases tool Rooted in i…" at bounding box center [583, 467] width 957 height 935
drag, startPoint x: 428, startPoint y: 241, endPoint x: 445, endPoint y: 243, distance: 17.4
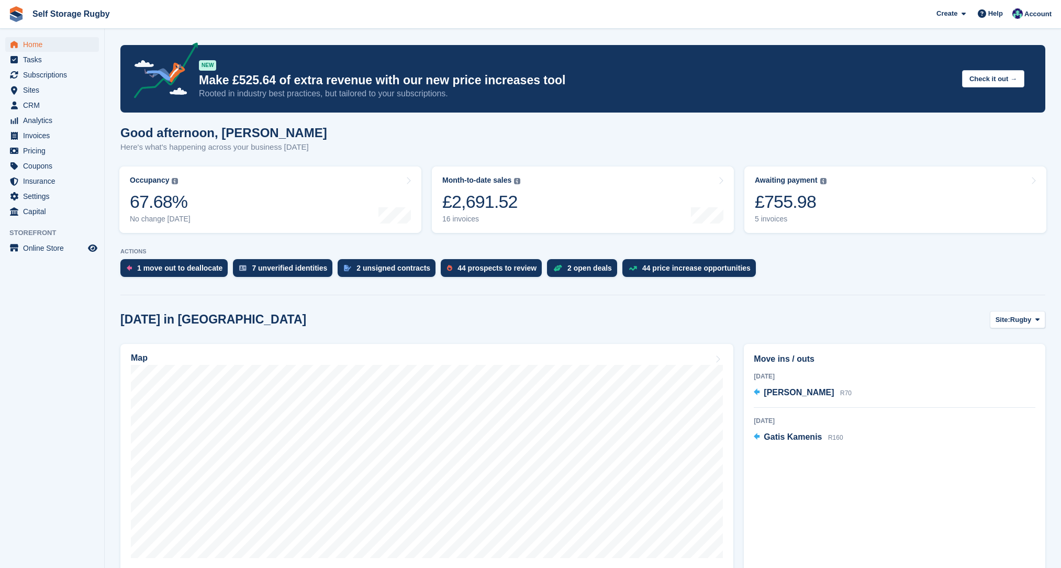
click at [445, 243] on section "NEW Make £525.64 of extra revenue with our new price increases tool Rooted in i…" at bounding box center [583, 467] width 957 height 935
click at [1034, 14] on span "Account" at bounding box center [1038, 14] width 27 height 10
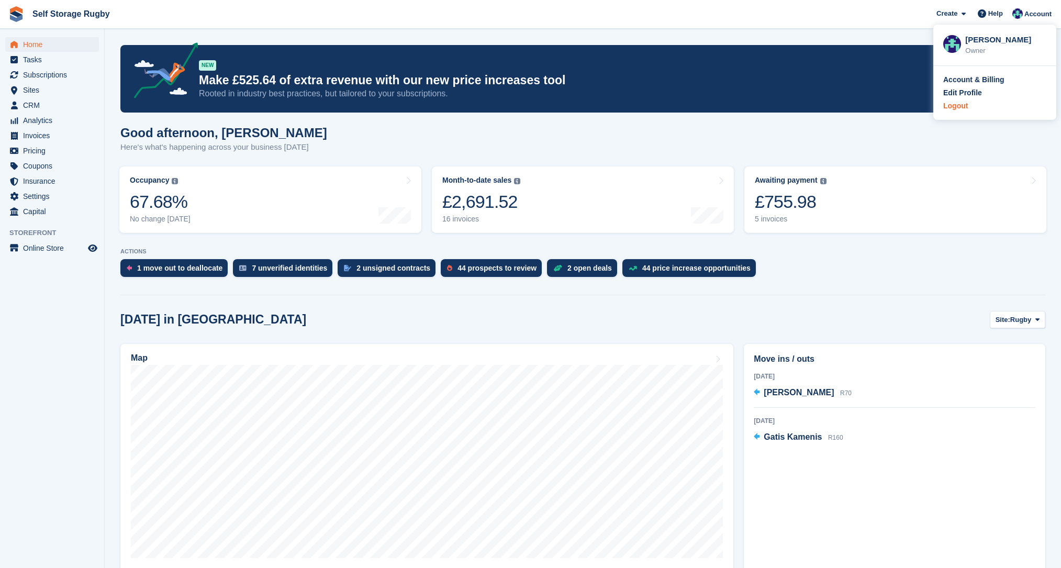
click at [965, 111] on div "Logout" at bounding box center [956, 106] width 25 height 11
